Goal: Navigation & Orientation: Find specific page/section

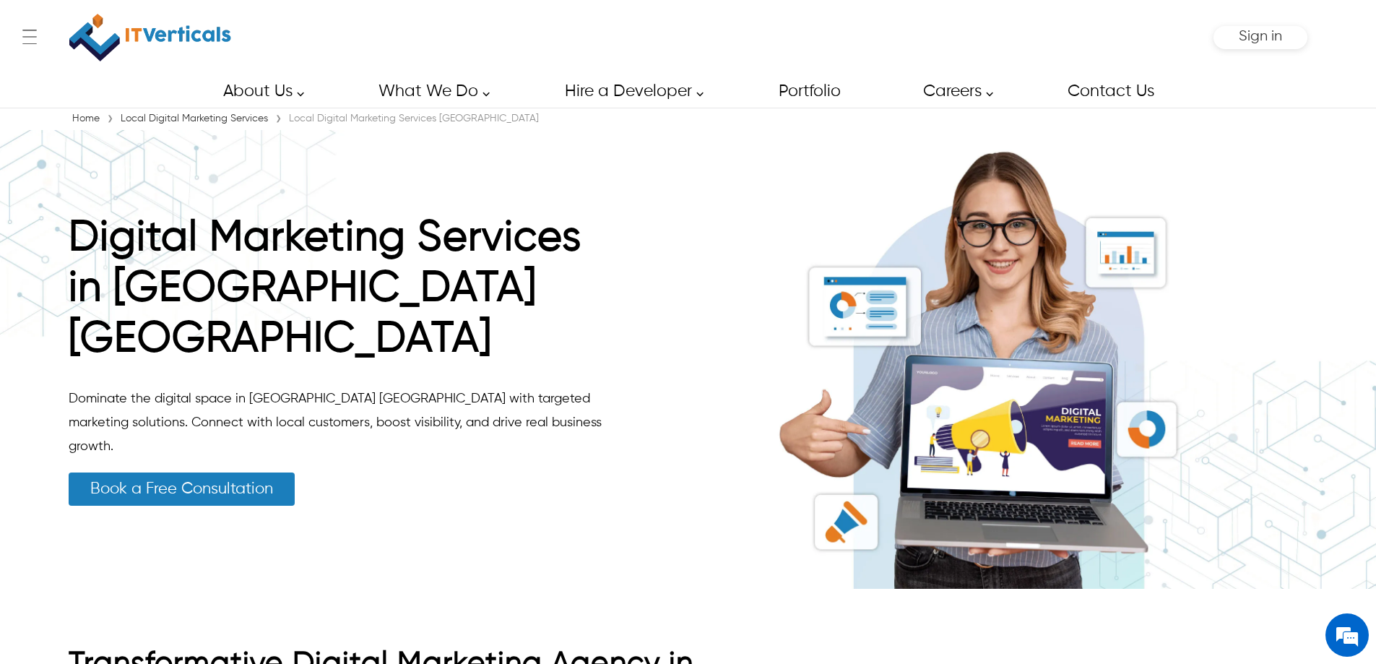
click at [182, 121] on link "Local Digital Marketing Services" at bounding box center [194, 118] width 155 height 10
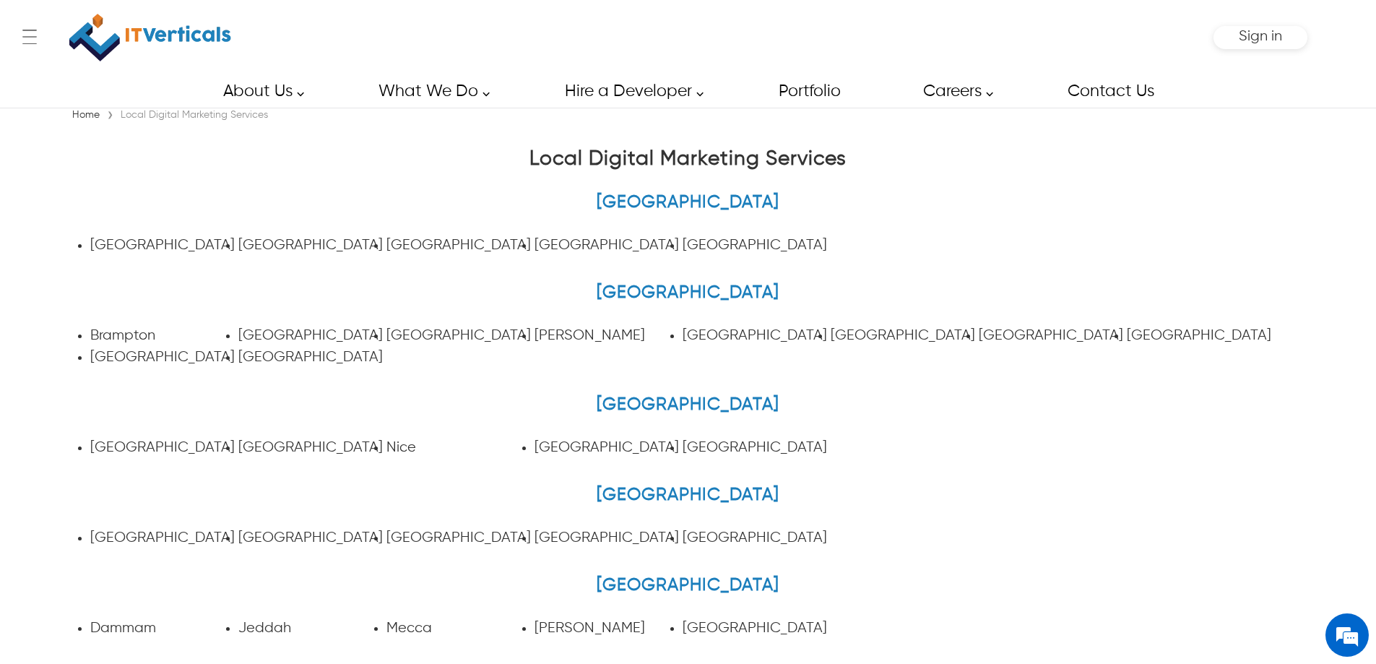
scroll to position [589, 0]
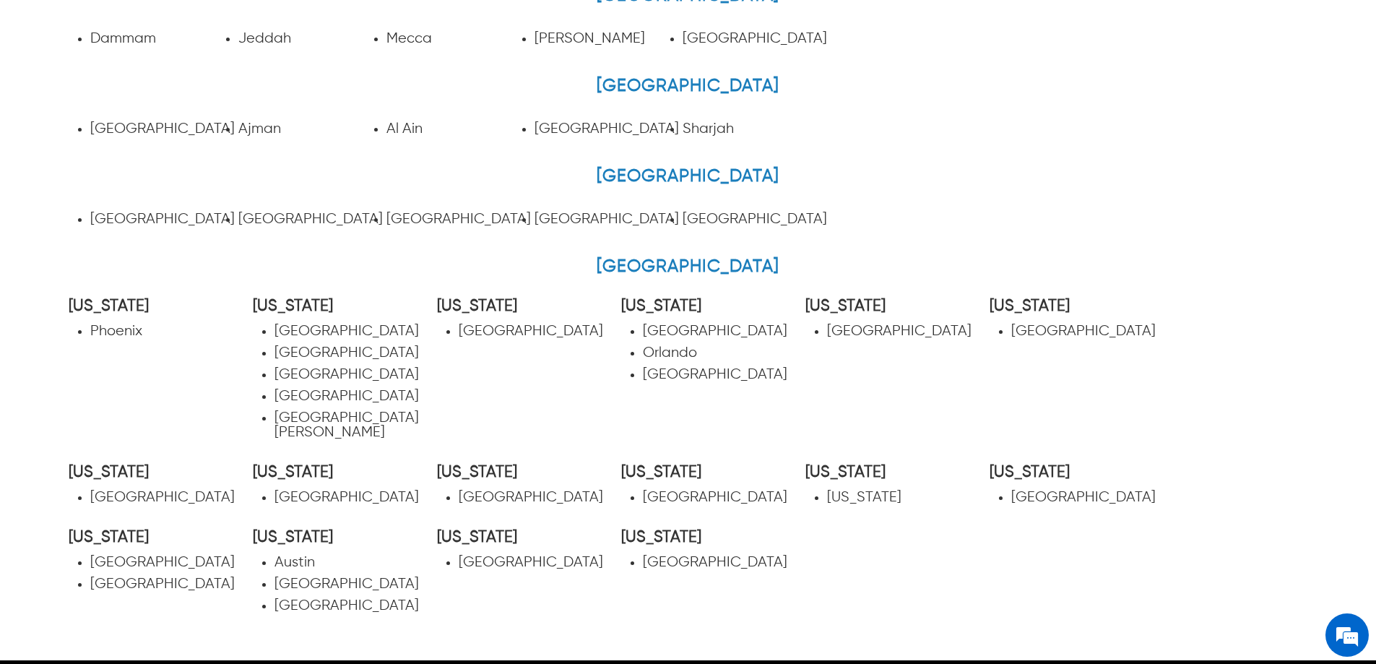
click at [1033, 326] on link "Chicago" at bounding box center [1083, 331] width 144 height 15
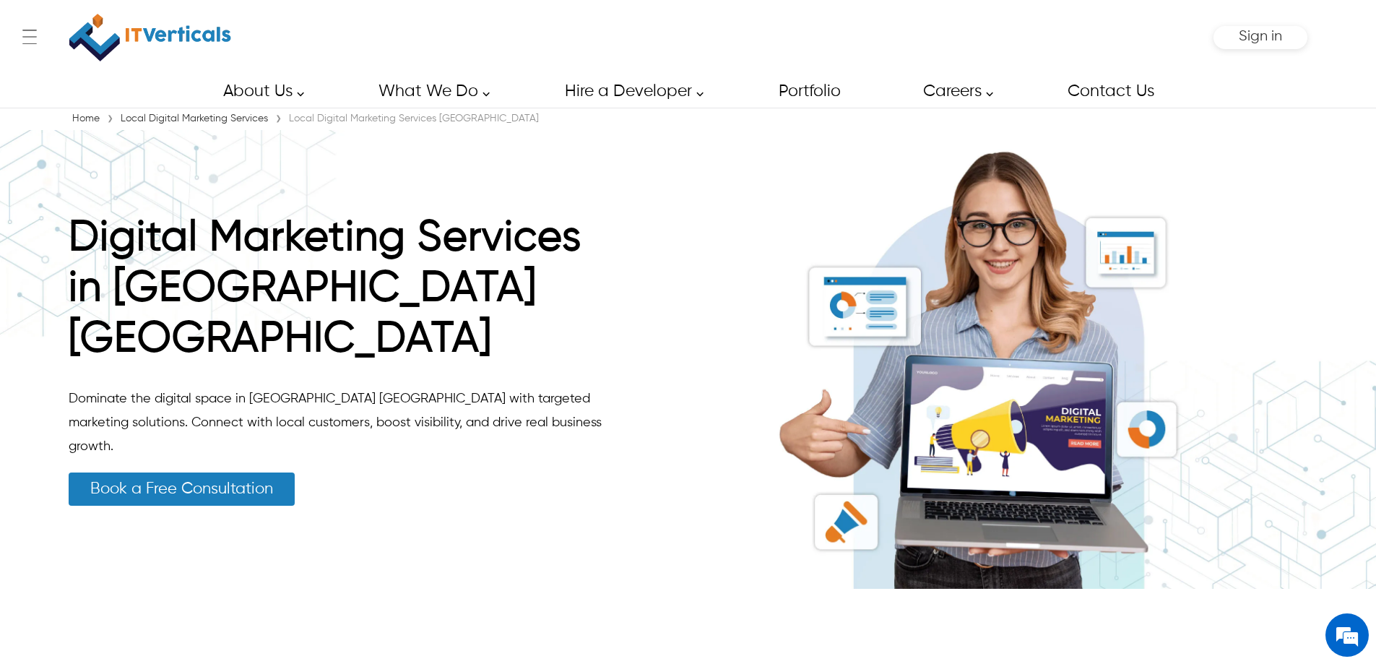
click at [7, 92] on div "About Us About Us Our Partners Our Portfolio Blog Career Contact Us Our Partner…" at bounding box center [688, 91] width 1376 height 33
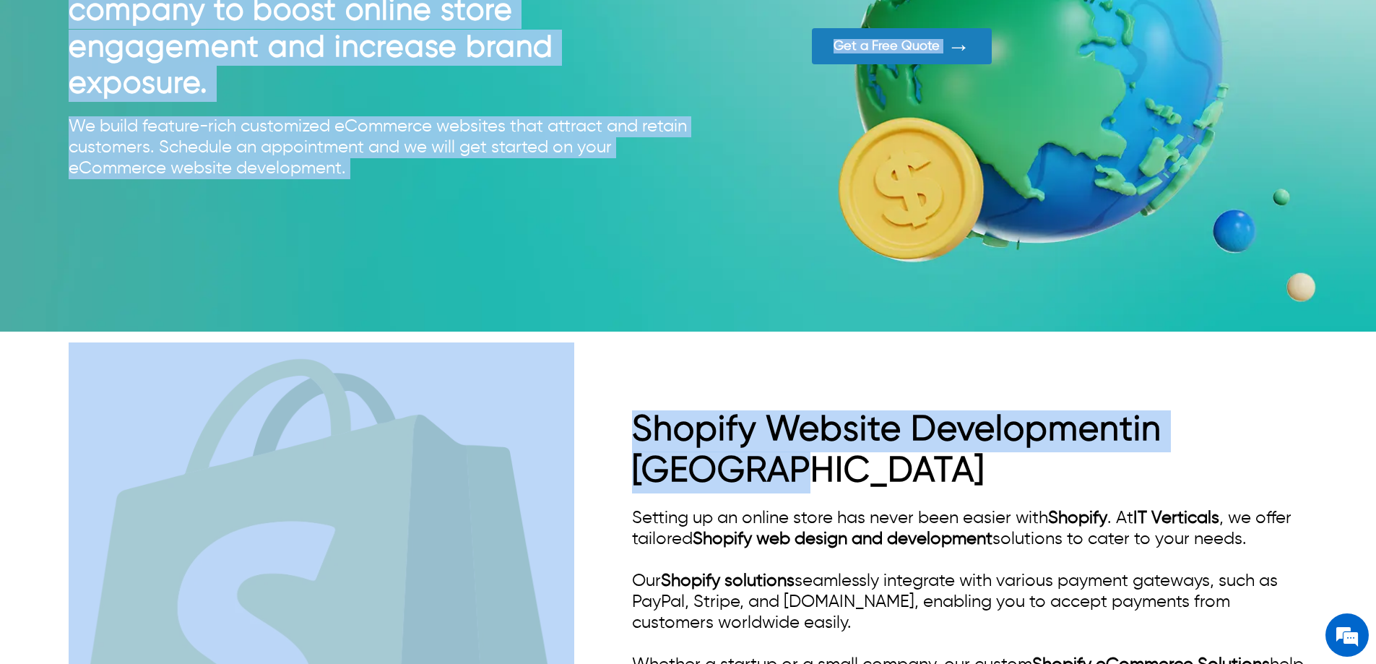
scroll to position [1661, 0]
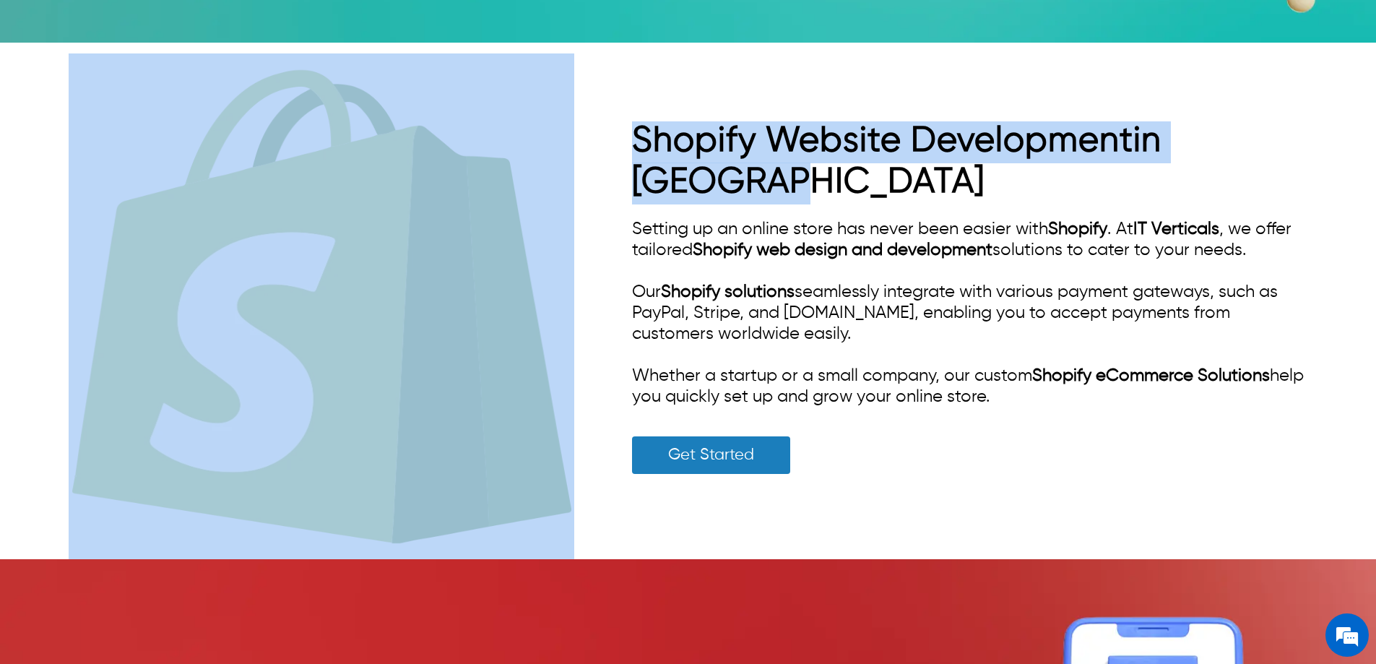
drag, startPoint x: 151, startPoint y: 275, endPoint x: 1056, endPoint y: 365, distance: 909.4
copy div "Lorem-Ipsumd Sitame c-Adipisci Elitsedd ei Tempori Utlabor et DO Magnaaliq eNim…"
click at [1074, 404] on div "Shopify Website Development in [GEOGRAPHIC_DATA] Setting up an online store has…" at bounding box center [969, 306] width 675 height 370
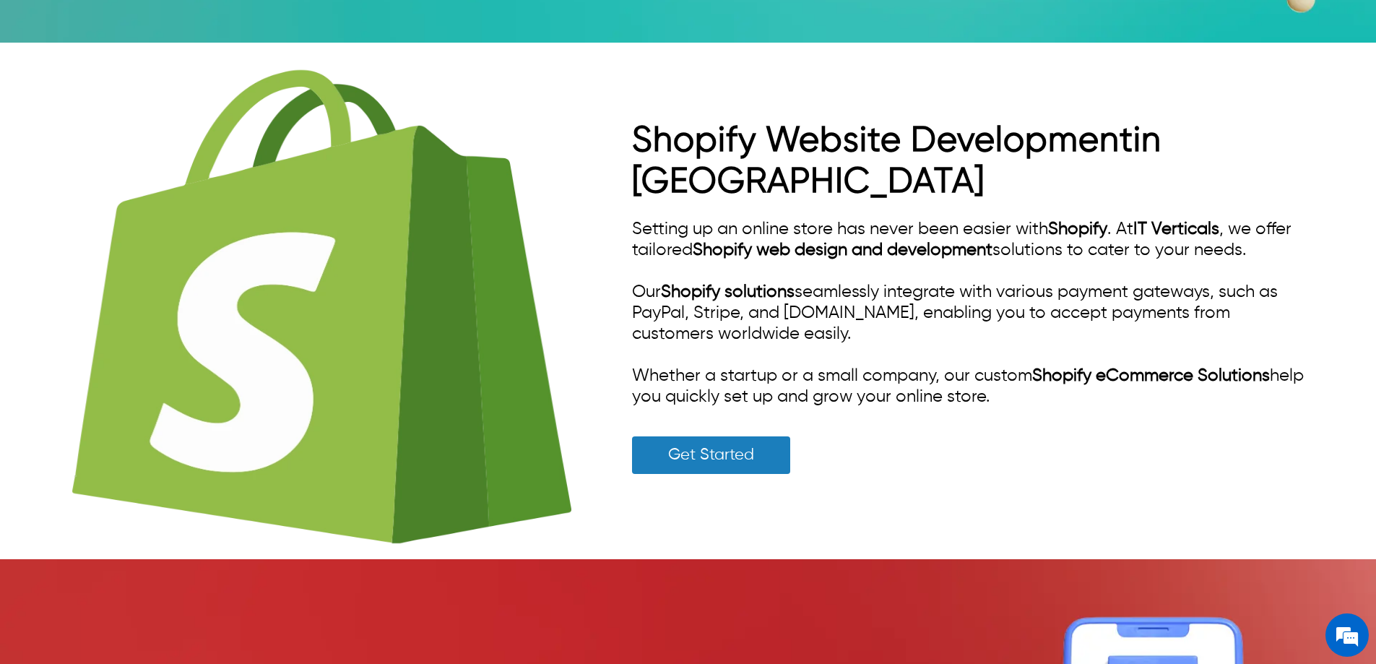
scroll to position [0, 0]
